Goal: Task Accomplishment & Management: Use online tool/utility

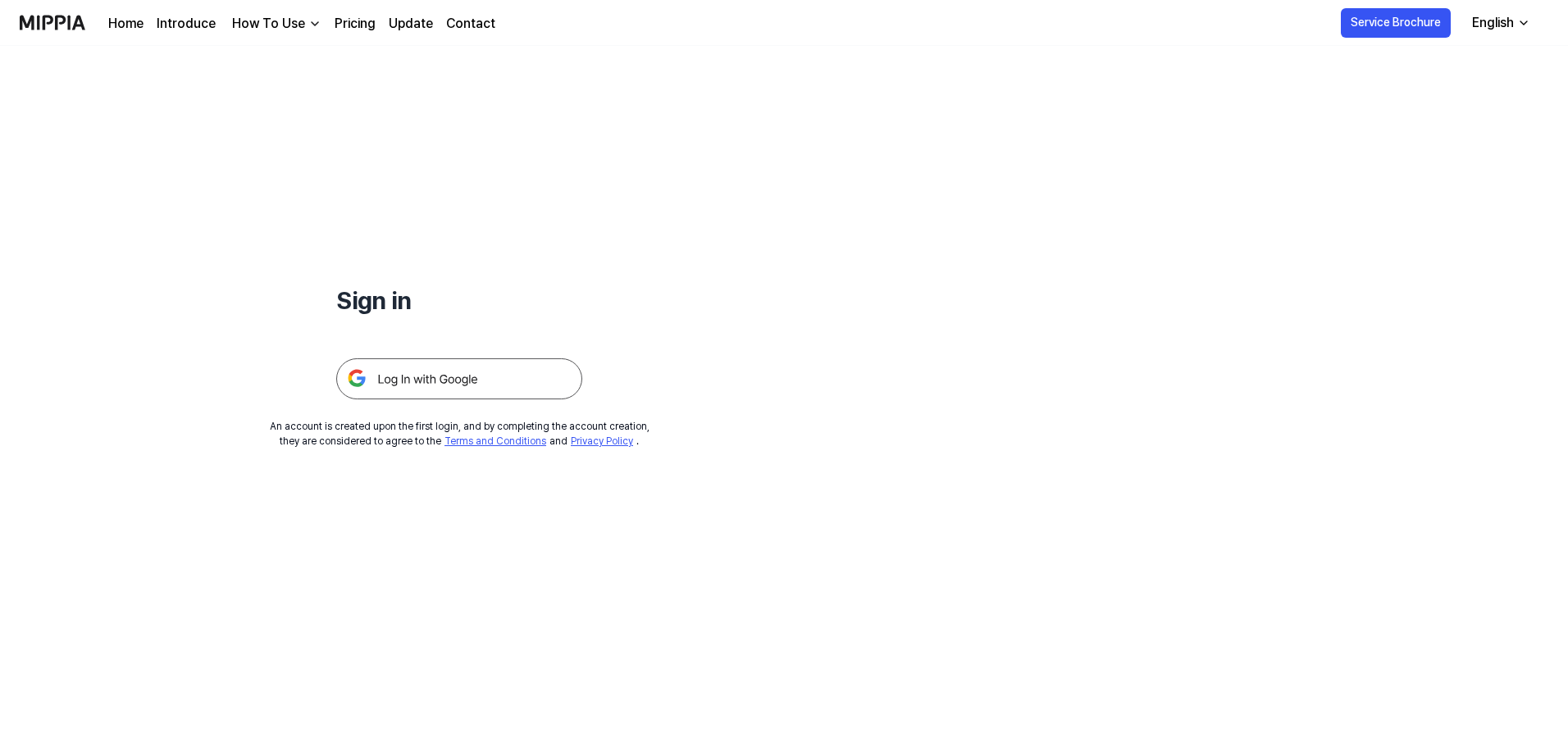
click at [407, 388] on img at bounding box center [459, 379] width 246 height 41
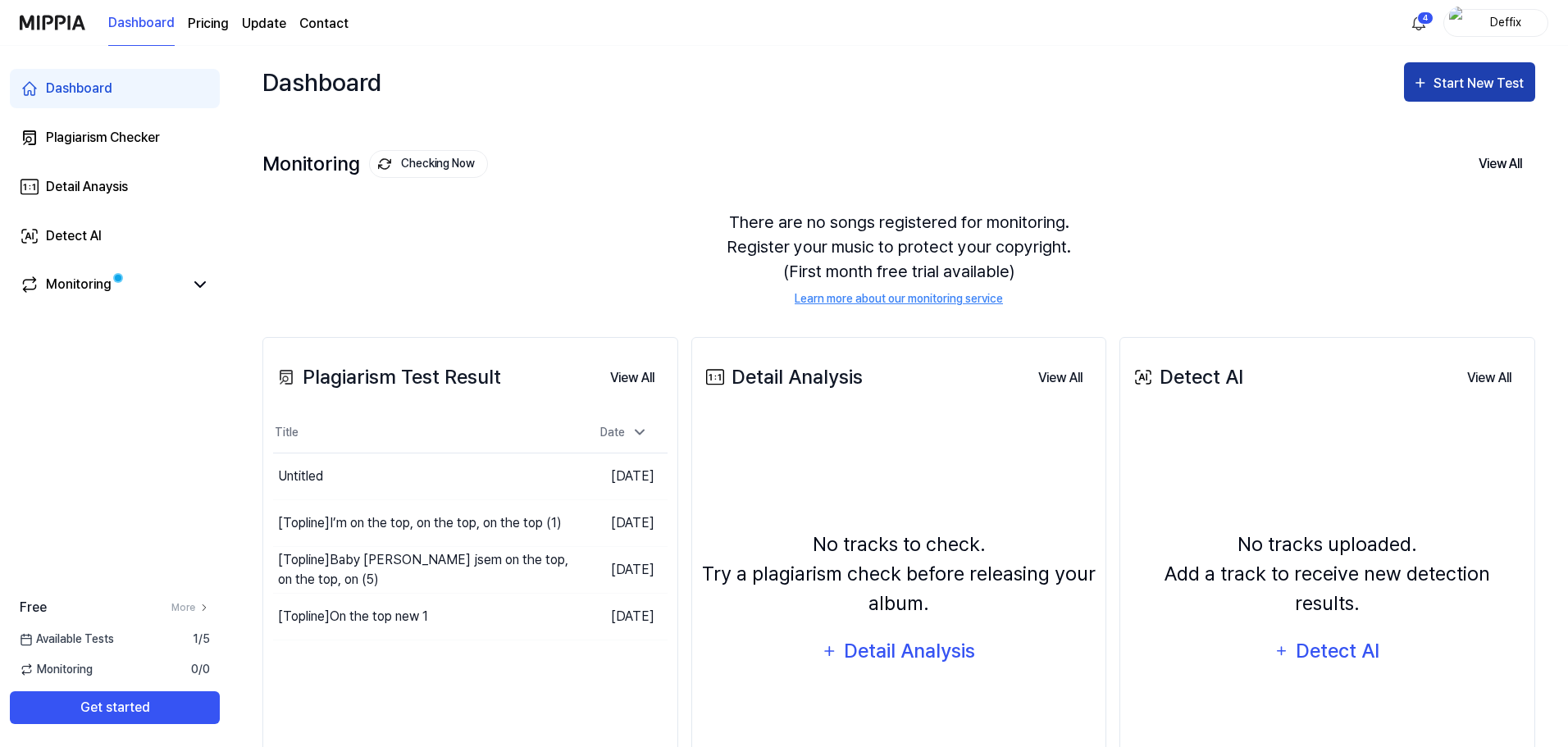
click at [1494, 86] on div "Start New Test" at bounding box center [1480, 83] width 94 height 21
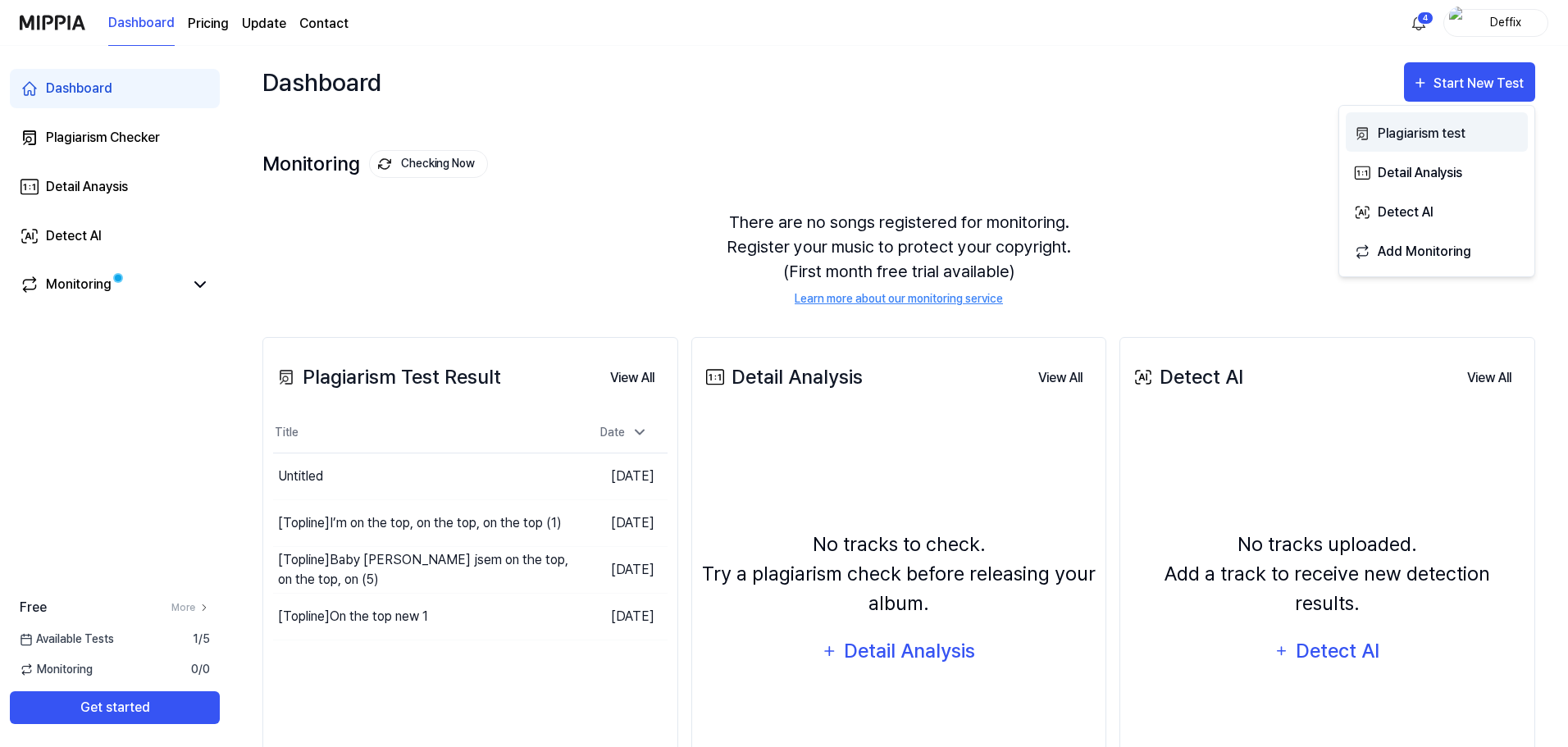
click at [1420, 129] on div "Plagiarism test" at bounding box center [1449, 133] width 142 height 21
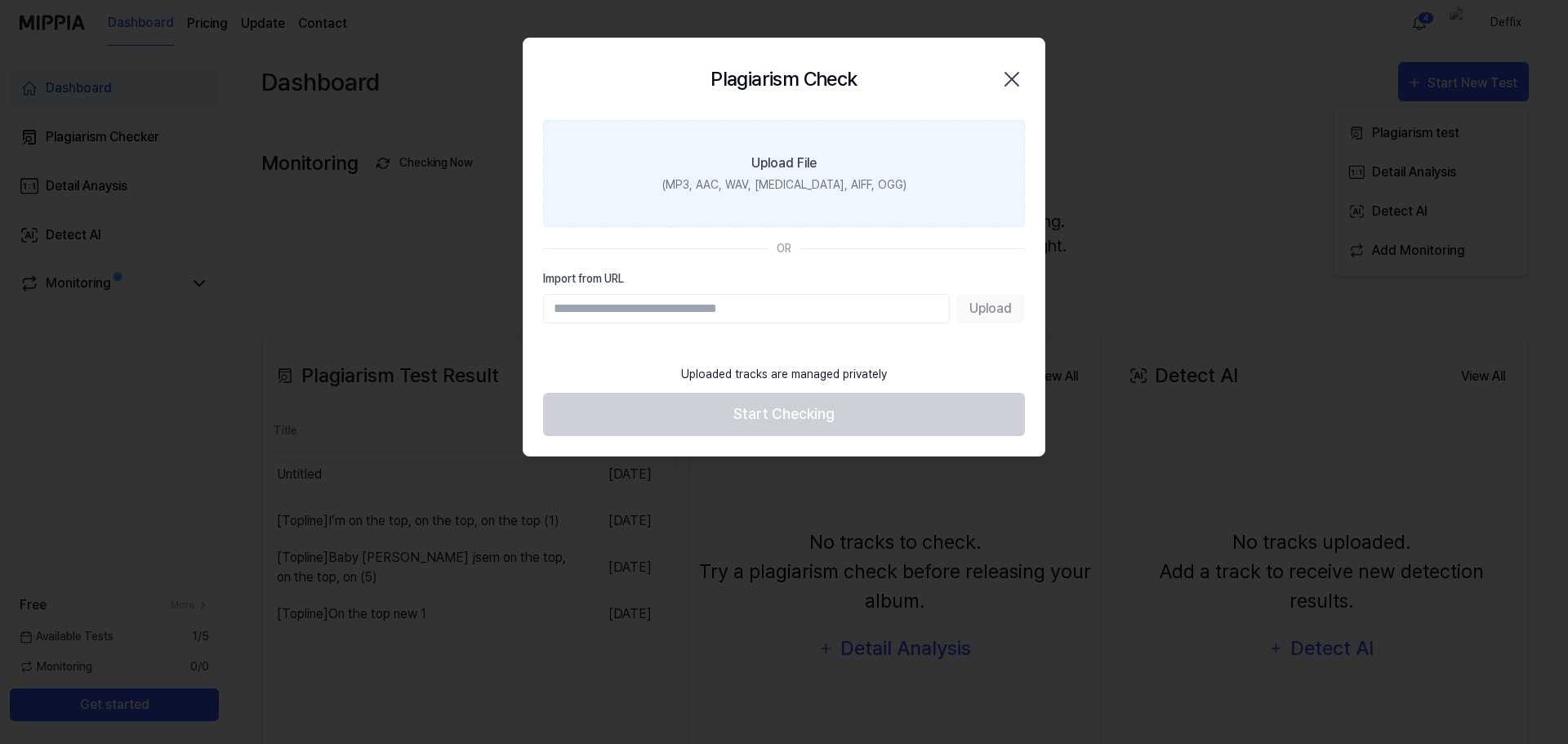
click at [822, 180] on div "(MP3, AAC, WAV, [MEDICAL_DATA], AIFF, OGG)" at bounding box center [784, 185] width 245 height 18
click at [0, 0] on input "Upload File (MP3, AAC, WAV, [MEDICAL_DATA], AIFF, OGG)" at bounding box center [0, 0] width 0 height 0
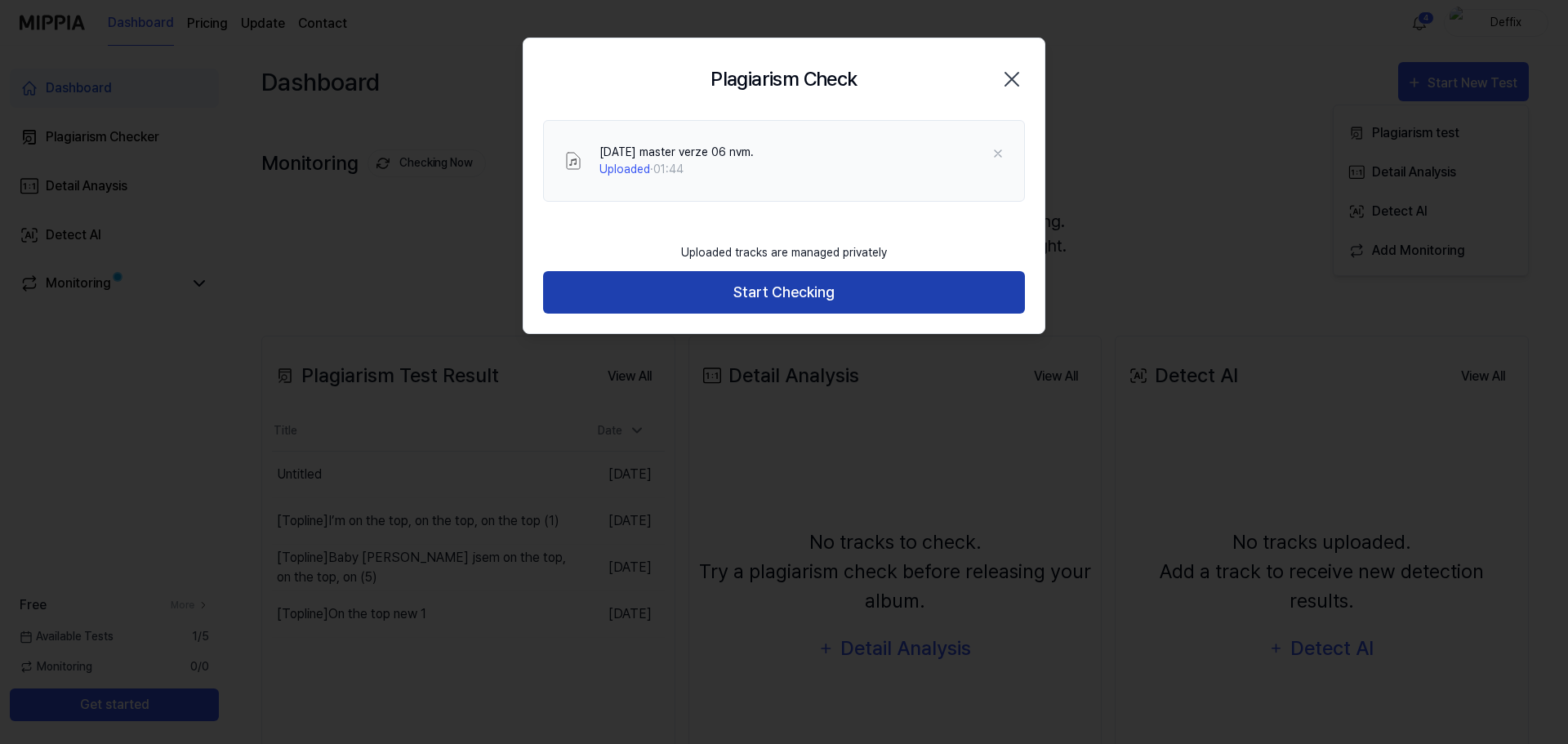
click at [852, 296] on button "Start Checking" at bounding box center [784, 293] width 482 height 43
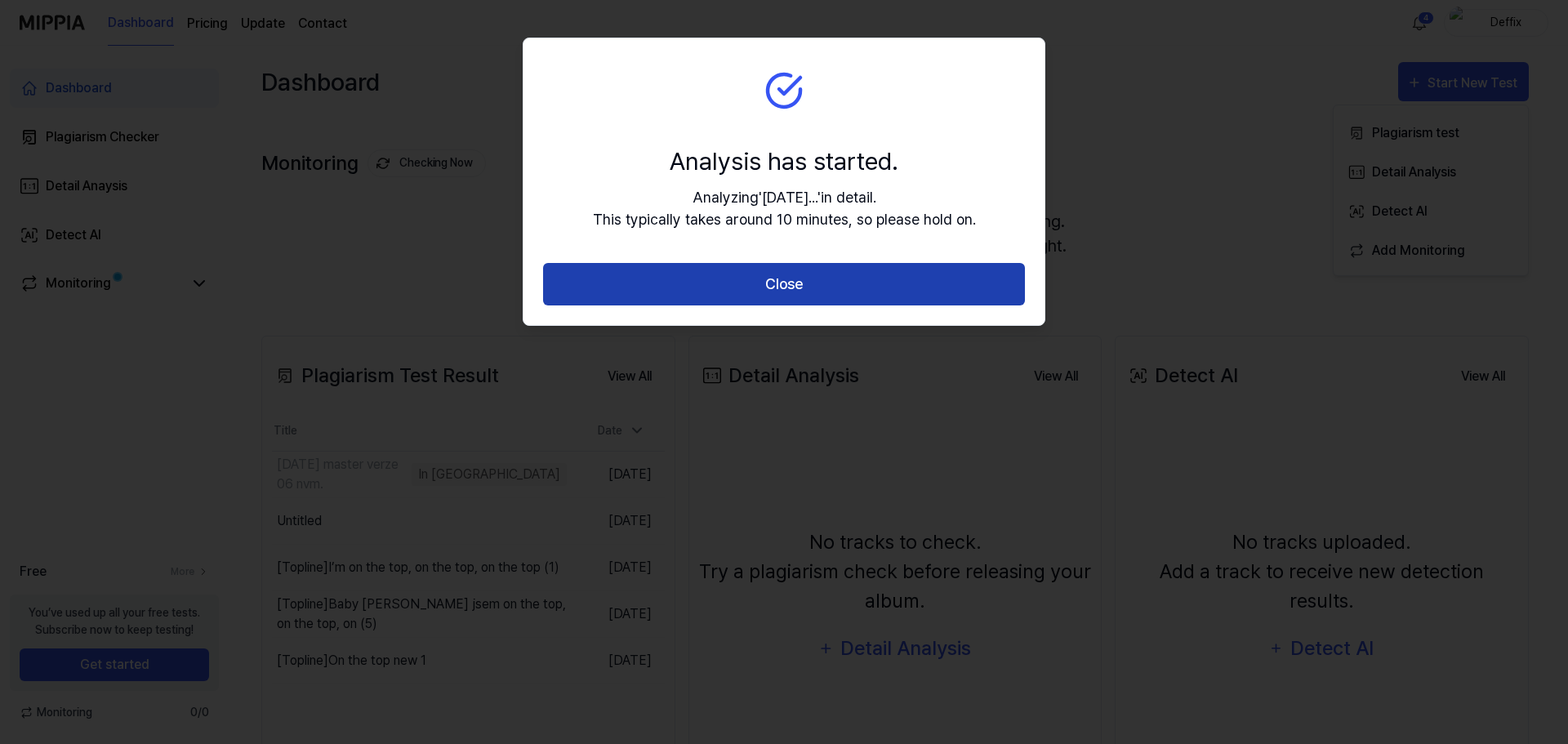
click at [936, 273] on button "Close" at bounding box center [784, 285] width 482 height 43
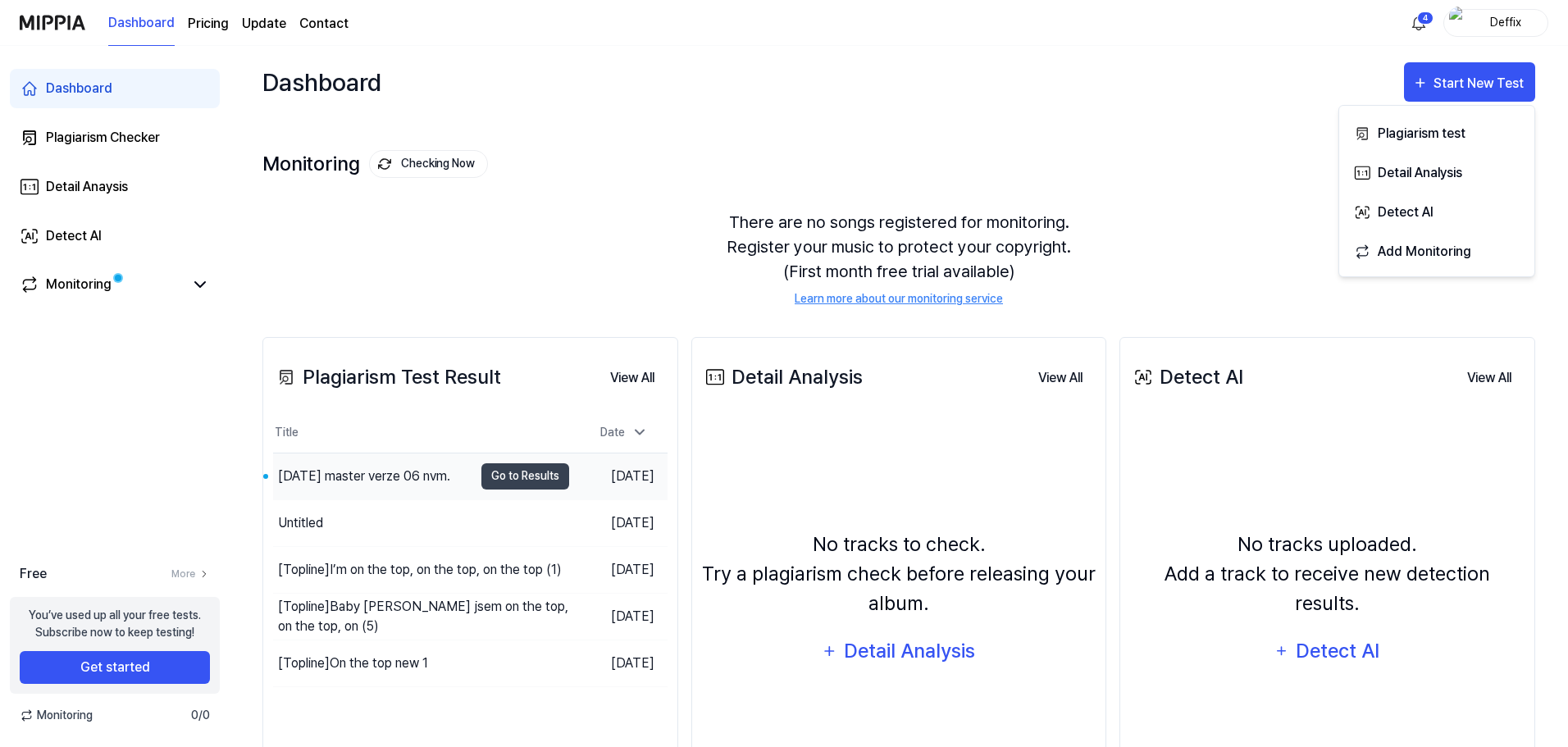
click at [447, 474] on div "[DATE] master verze 06 nvm." at bounding box center [364, 476] width 172 height 19
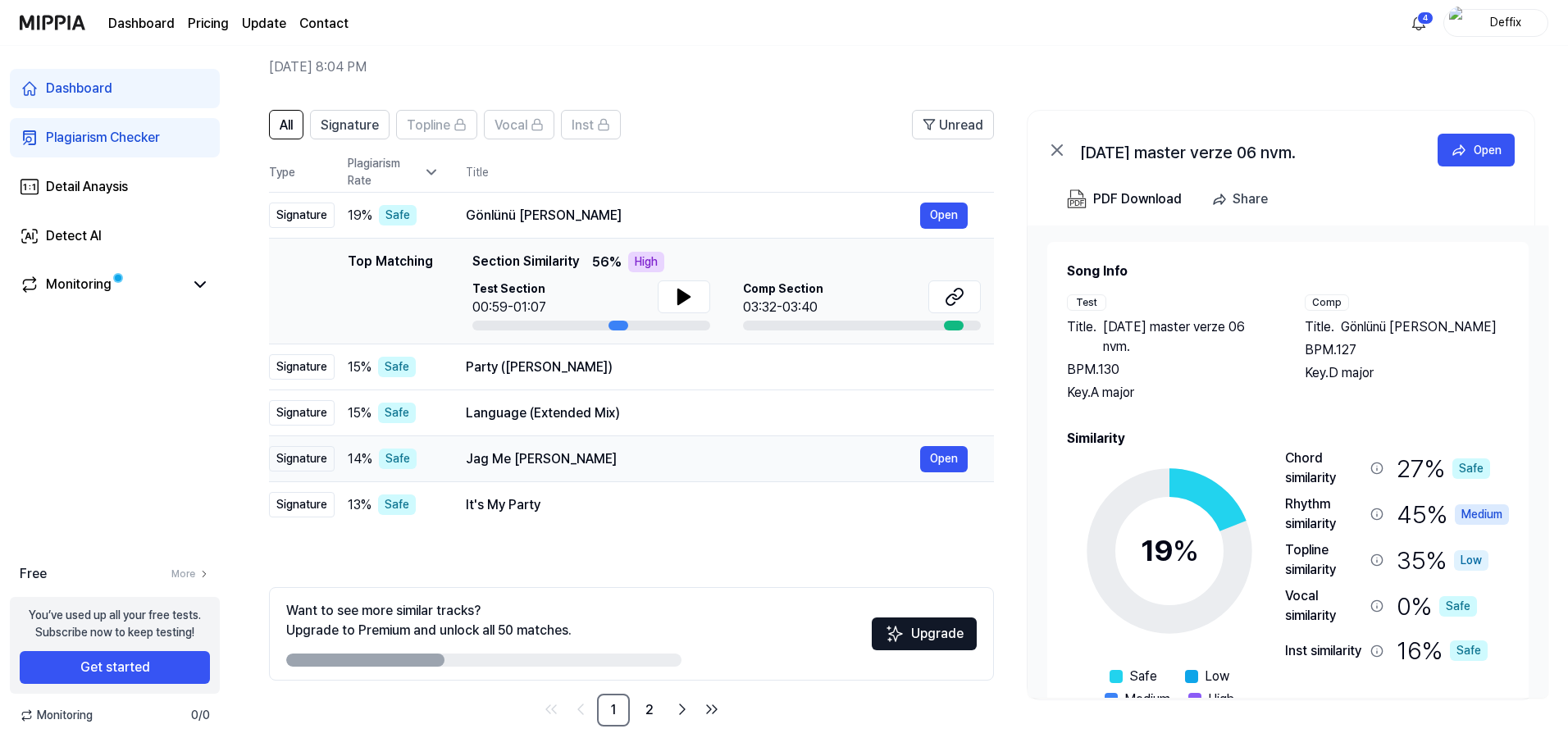
scroll to position [80, 0]
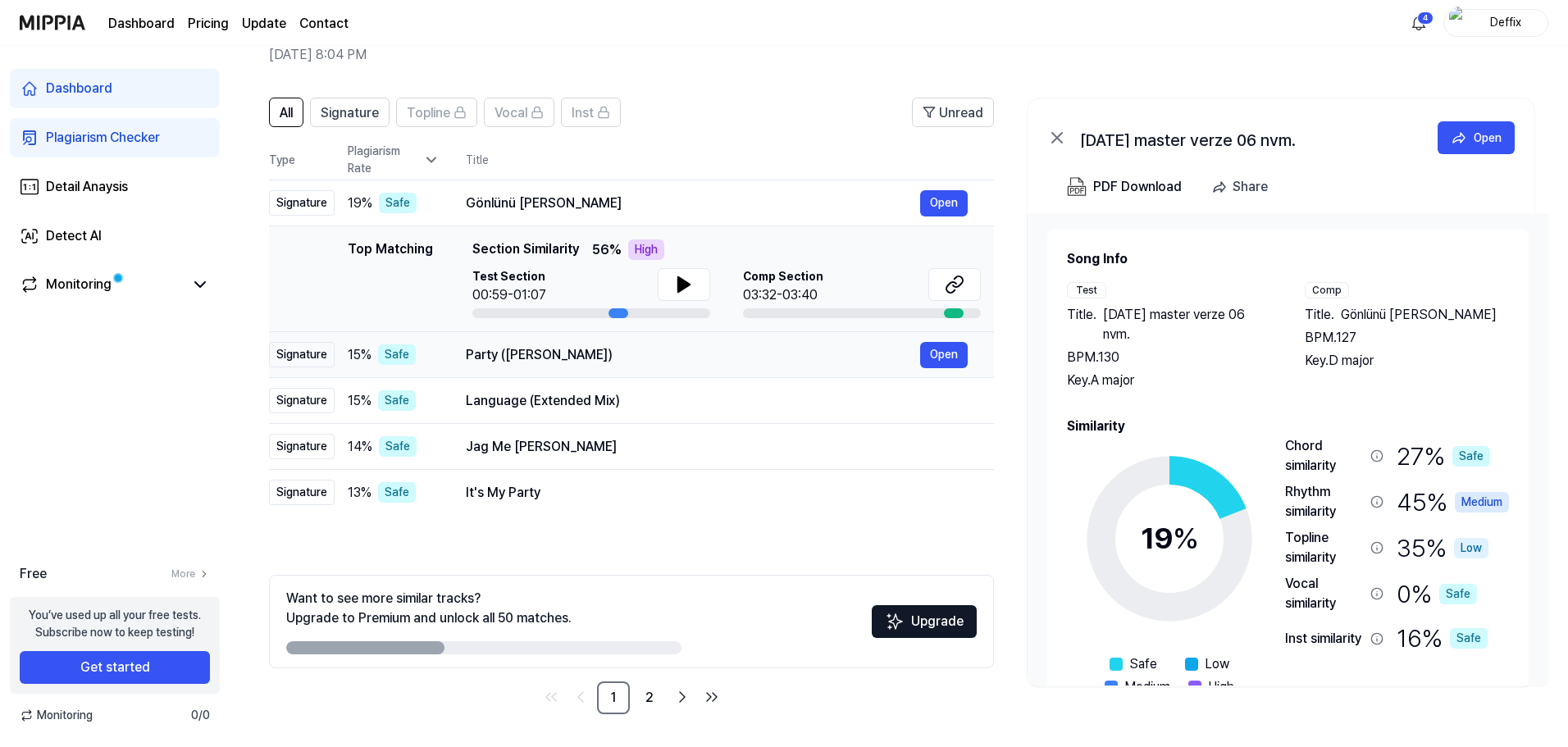
click at [644, 366] on div "Party ([PERSON_NAME]) Open" at bounding box center [717, 355] width 502 height 26
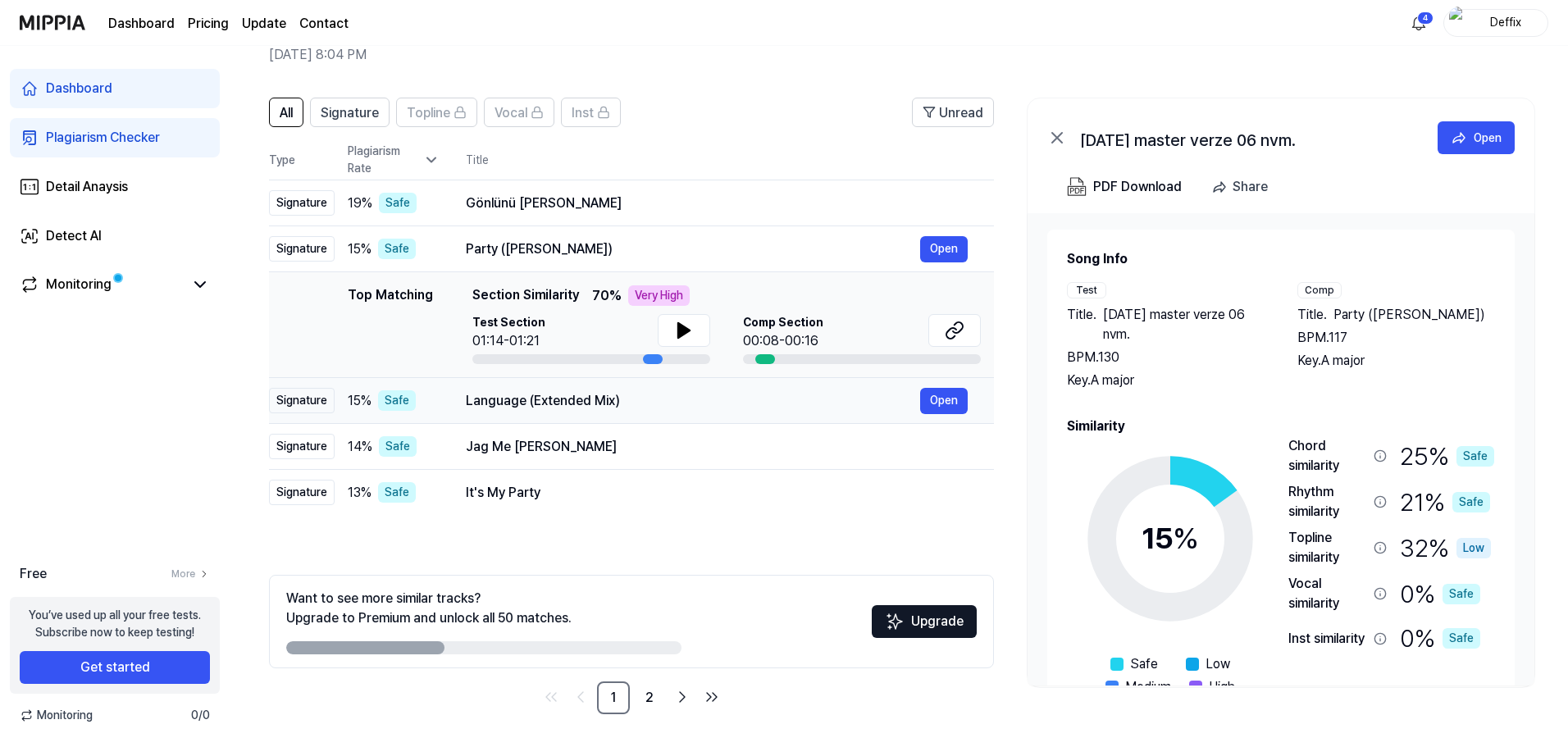
click at [634, 411] on div "Language (Extended Mix) Open" at bounding box center [717, 401] width 502 height 26
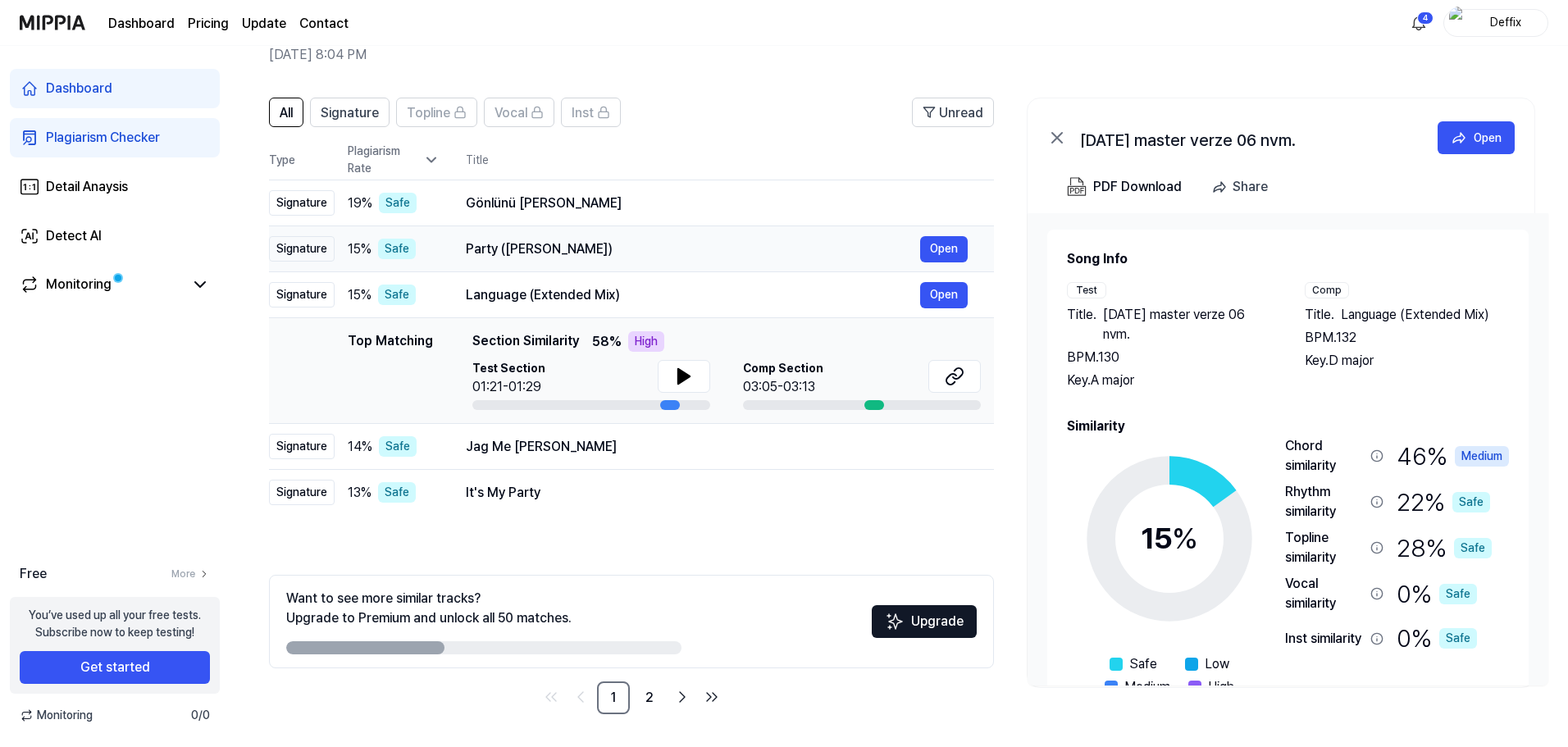
click at [608, 253] on div "Party ([PERSON_NAME])" at bounding box center [693, 249] width 454 height 19
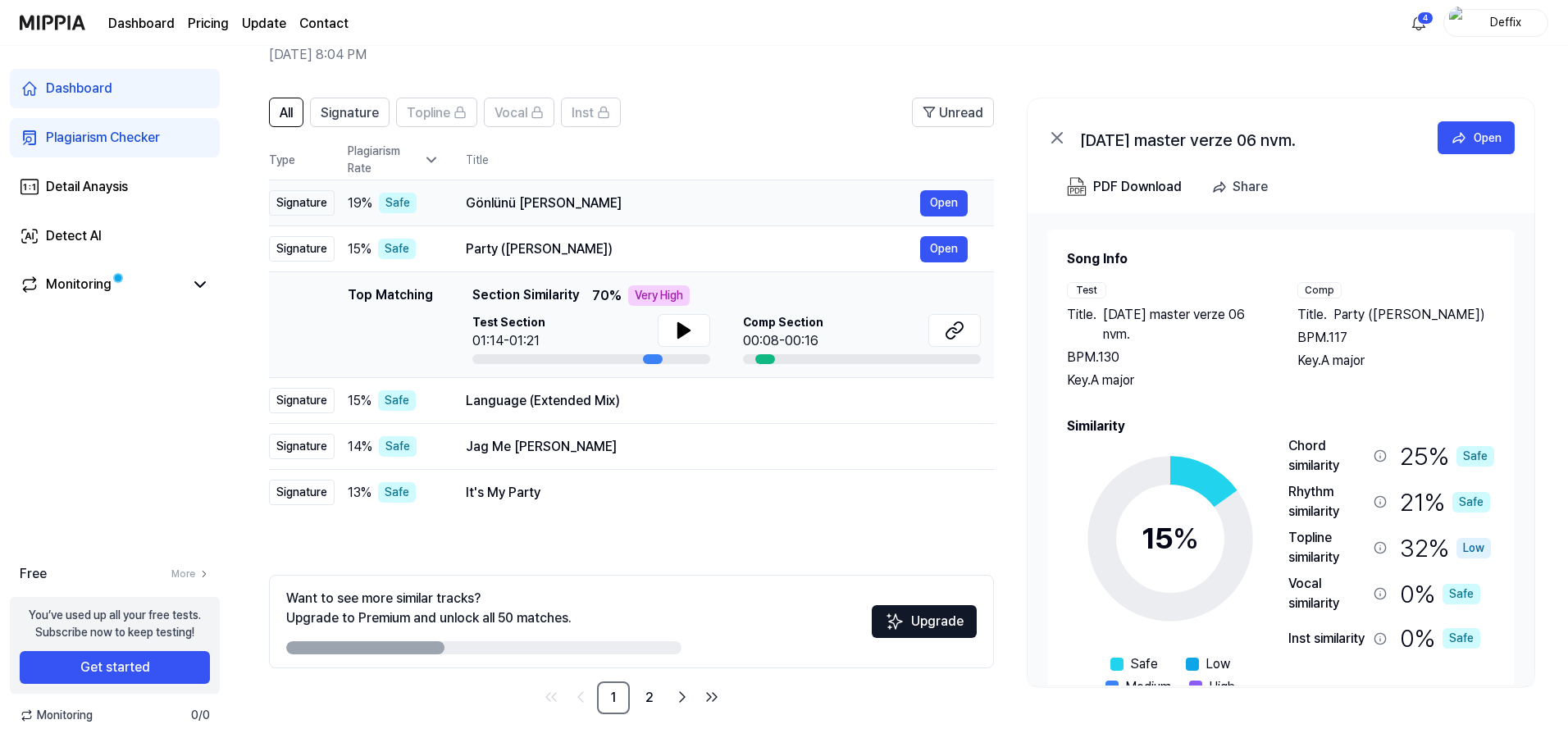
click at [618, 218] on td "Gönlünü Gün Edeni Open" at bounding box center [716, 203] width 554 height 46
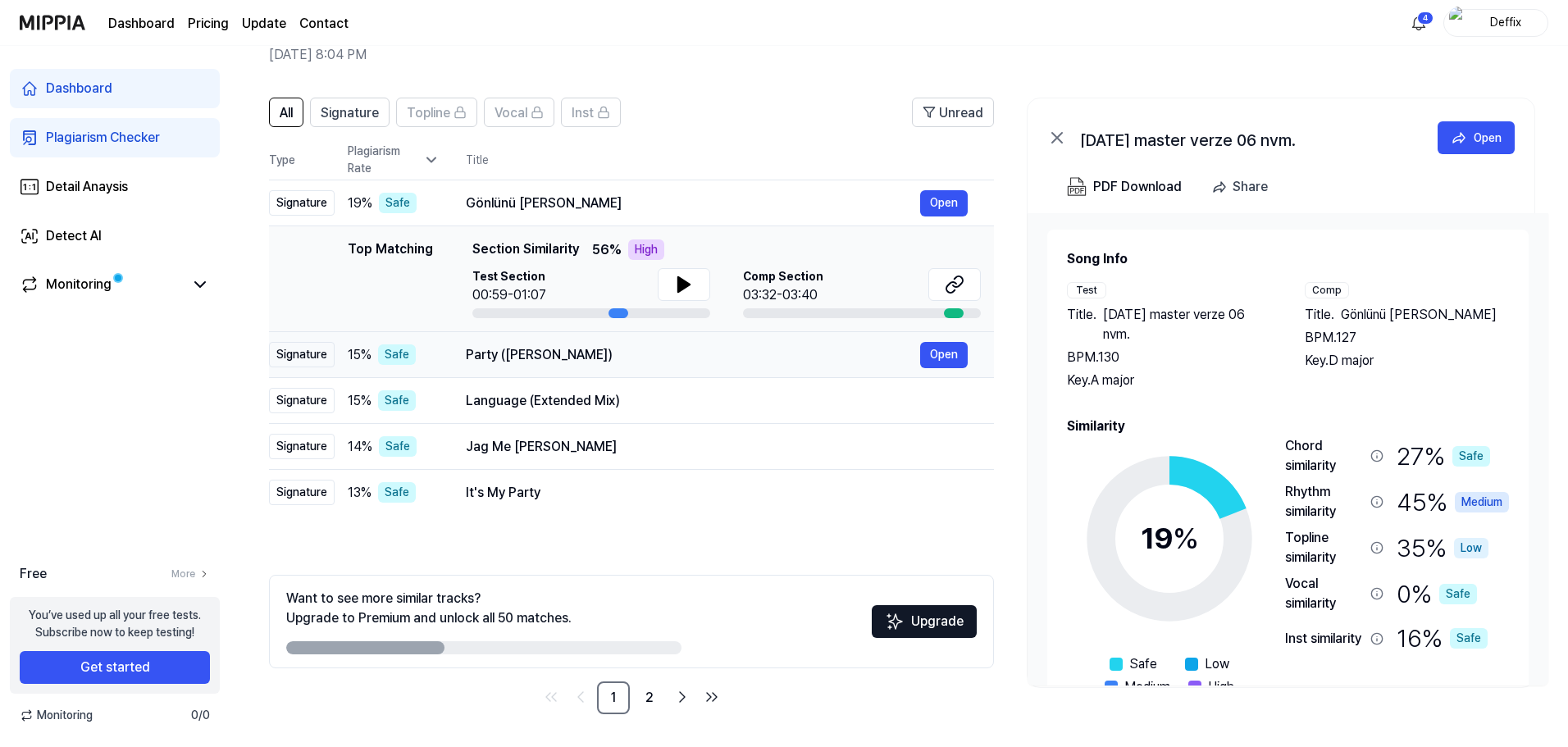
click at [558, 361] on div "Party ([PERSON_NAME])" at bounding box center [693, 355] width 454 height 19
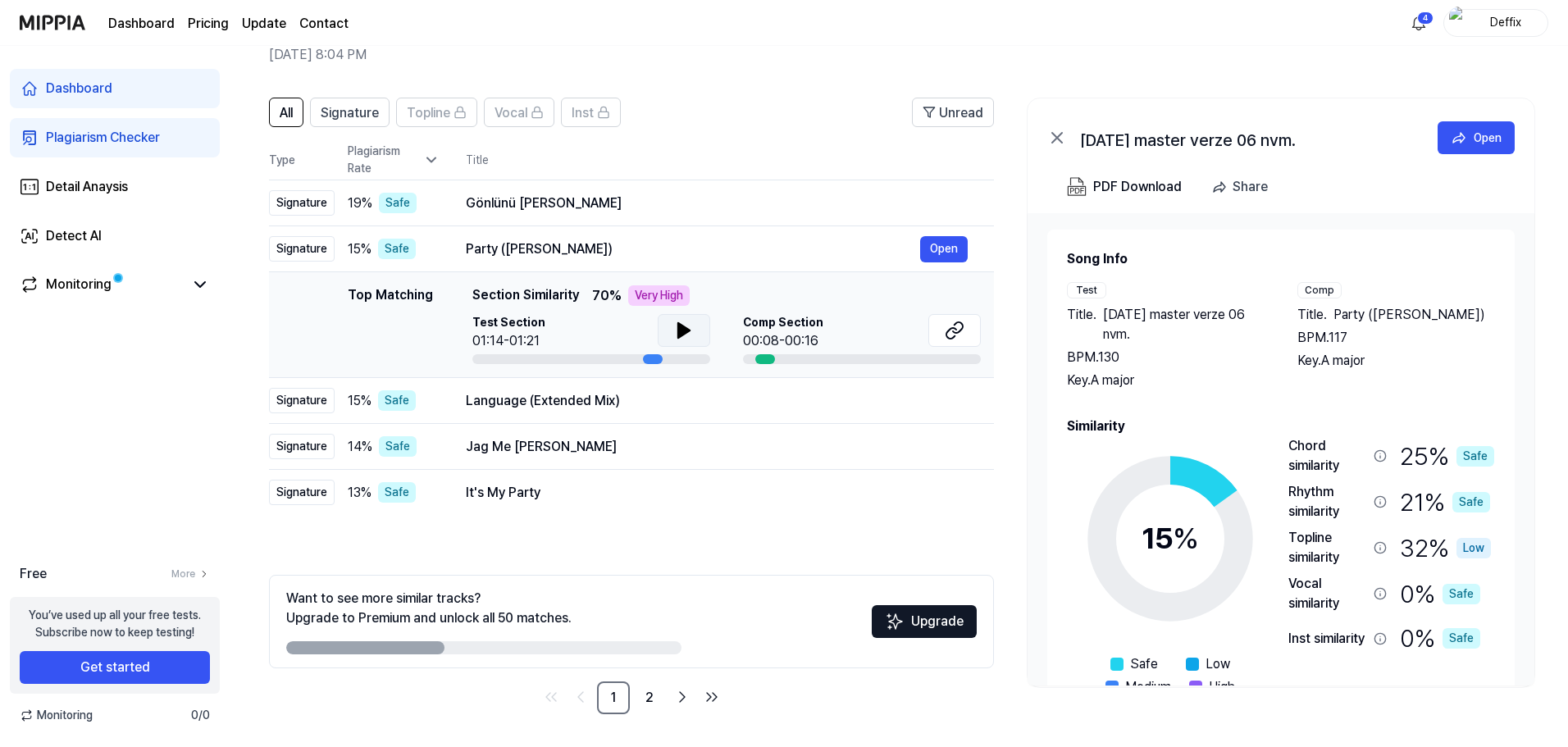
click at [683, 338] on icon at bounding box center [683, 330] width 19 height 19
click at [682, 335] on icon at bounding box center [683, 330] width 19 height 19
click at [581, 248] on div "Party ([PERSON_NAME])" at bounding box center [693, 249] width 454 height 19
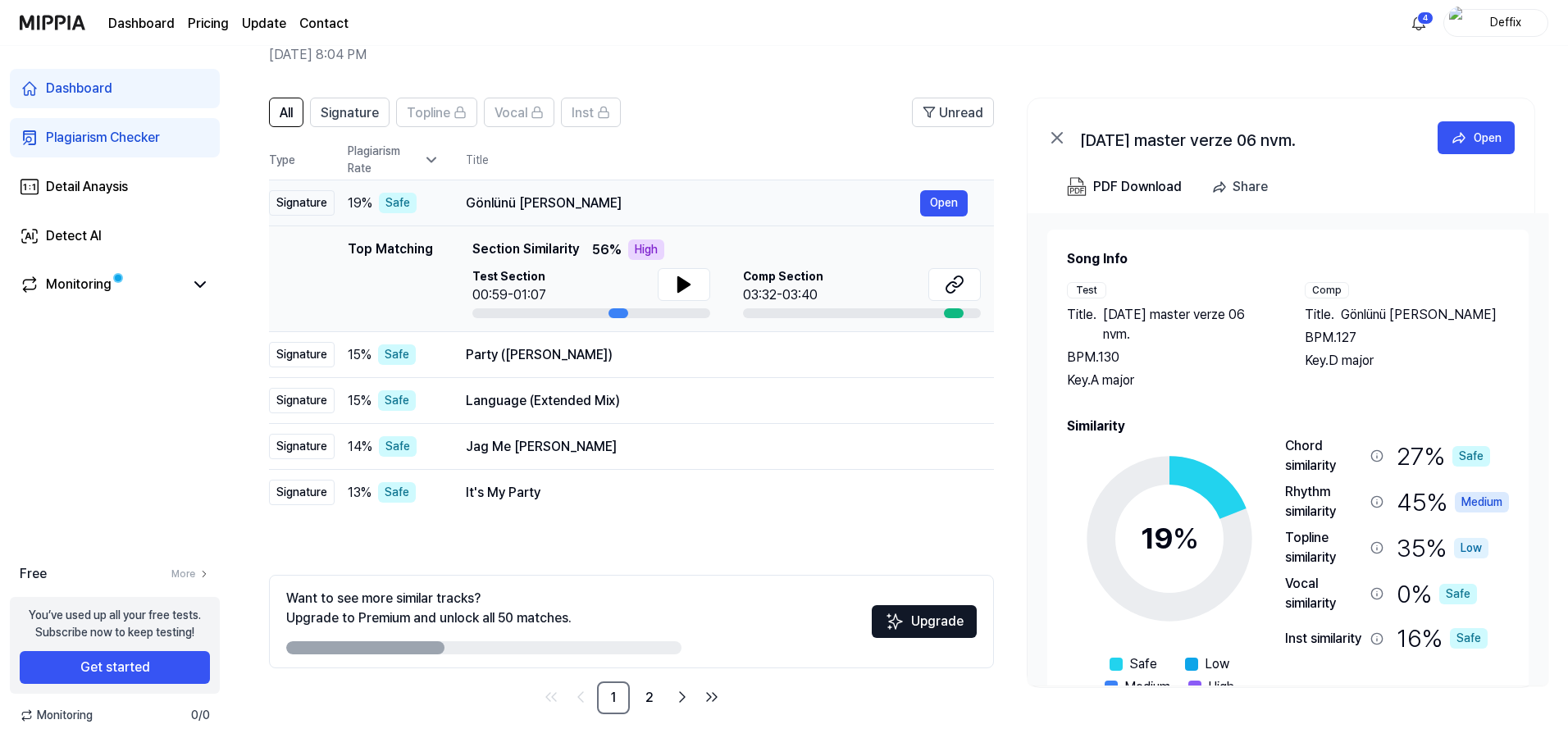
click at [603, 205] on div "Gönlünü [PERSON_NAME]" at bounding box center [693, 203] width 454 height 19
click at [684, 275] on button at bounding box center [684, 284] width 53 height 33
click at [680, 284] on icon at bounding box center [684, 285] width 12 height 15
click at [608, 210] on div "Gönlünü [PERSON_NAME]" at bounding box center [693, 203] width 454 height 19
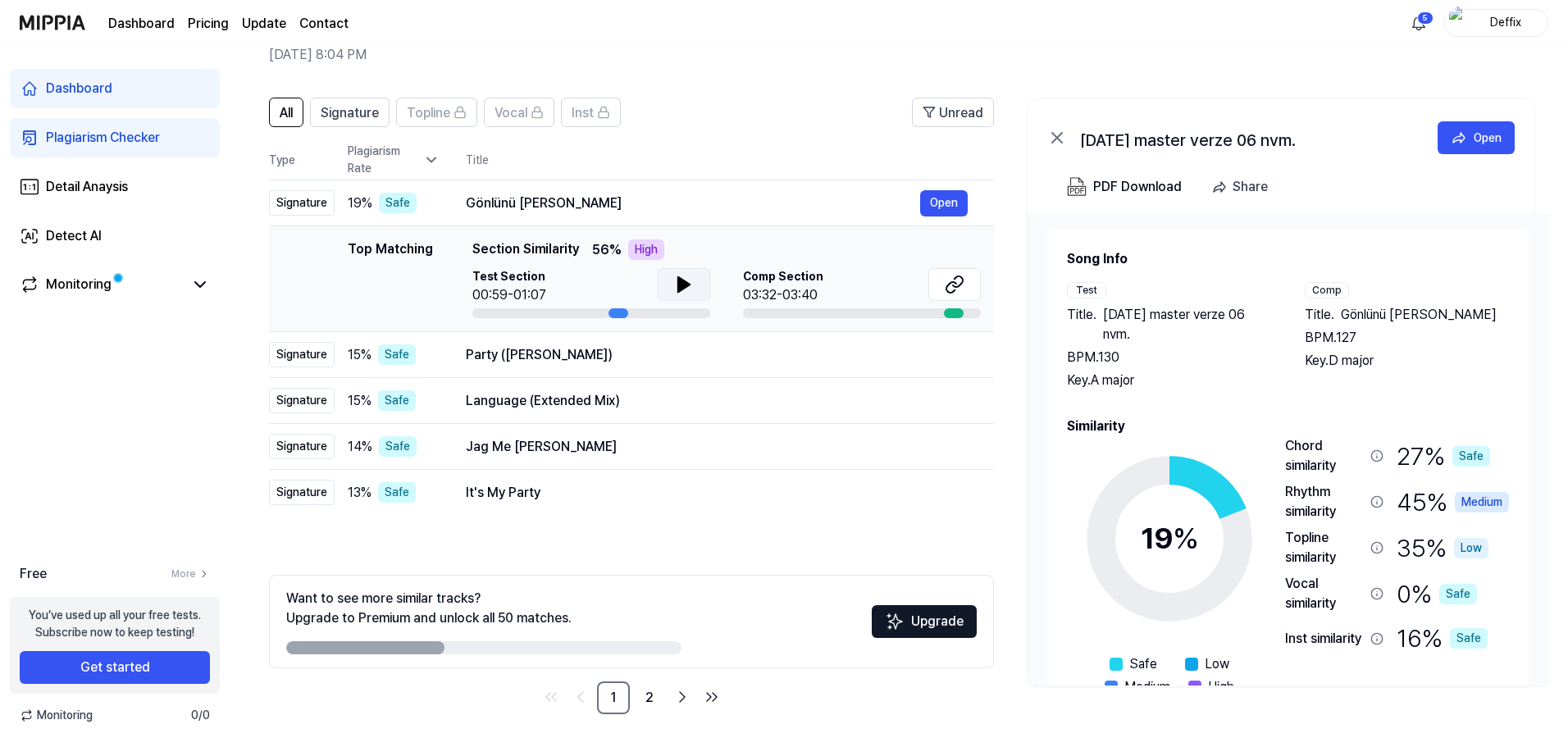
click at [674, 288] on icon at bounding box center [683, 284] width 19 height 19
click at [675, 280] on icon at bounding box center [683, 284] width 19 height 19
